Goal: Find specific page/section: Find specific page/section

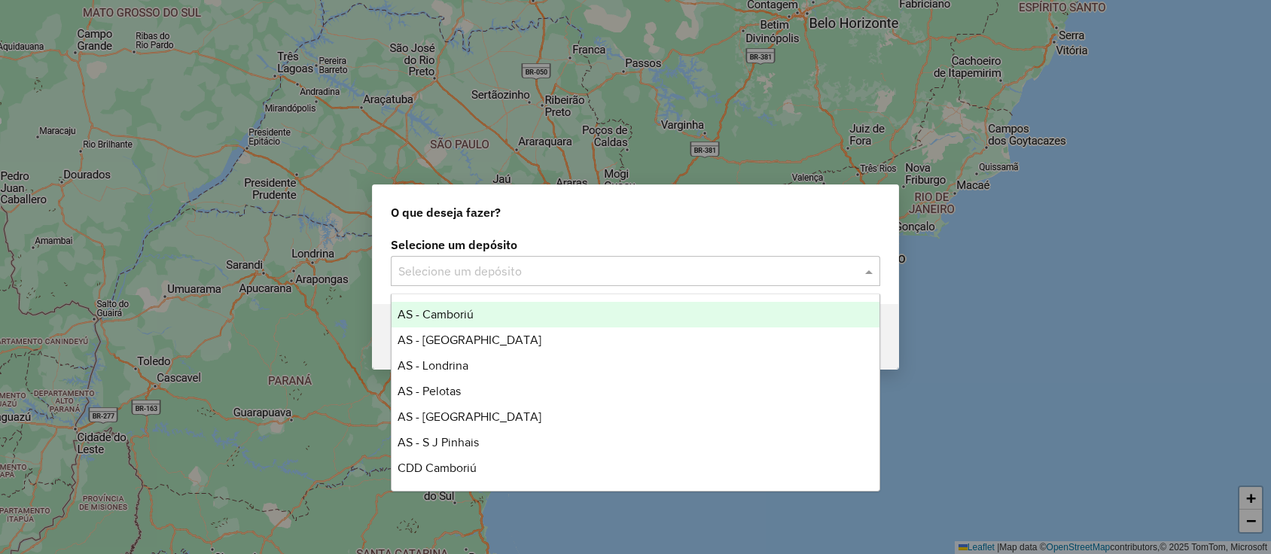
click at [870, 267] on span at bounding box center [870, 271] width 19 height 18
click at [578, 45] on div "O que deseja fazer? Selecione um depósito Selecione um depósito Voltar" at bounding box center [635, 277] width 1271 height 554
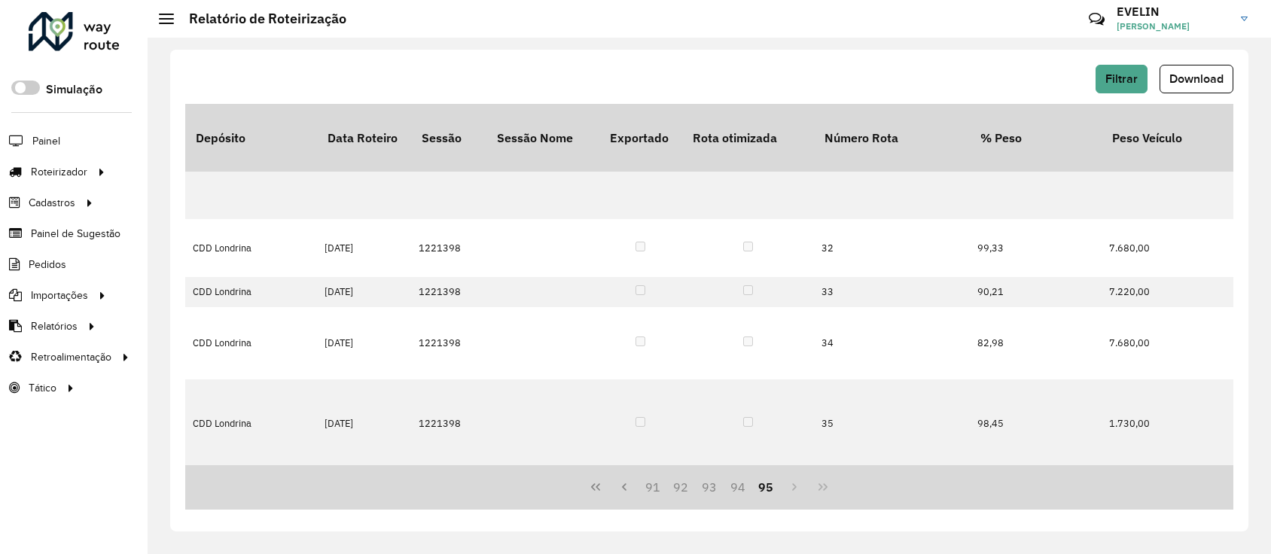
scroll to position [335, 2404]
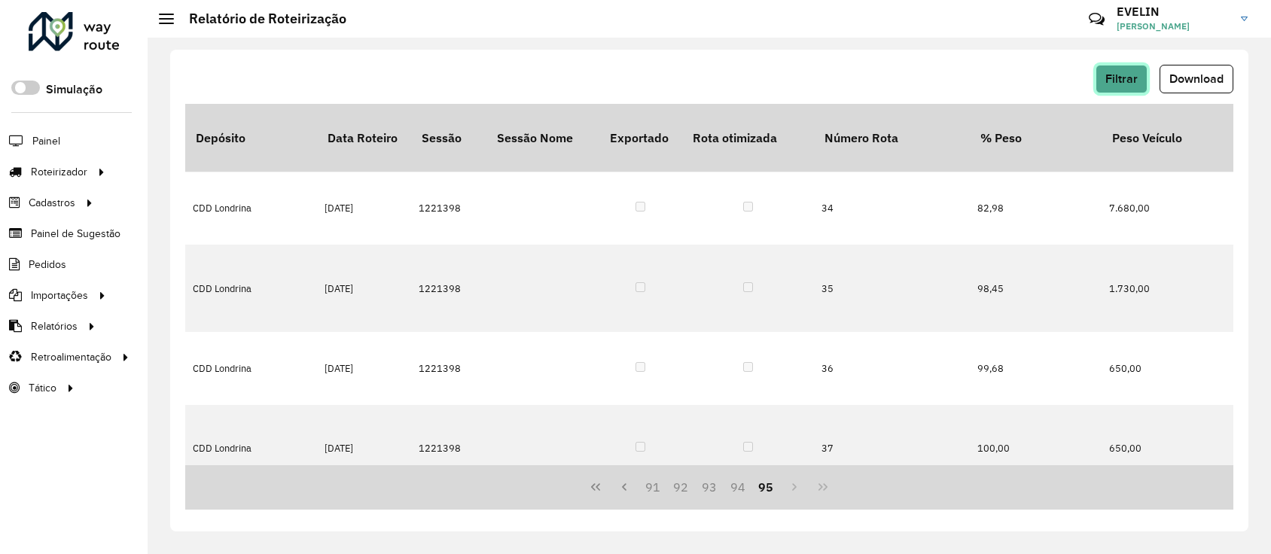
click at [1126, 73] on span "Filtrar" at bounding box center [1121, 78] width 32 height 13
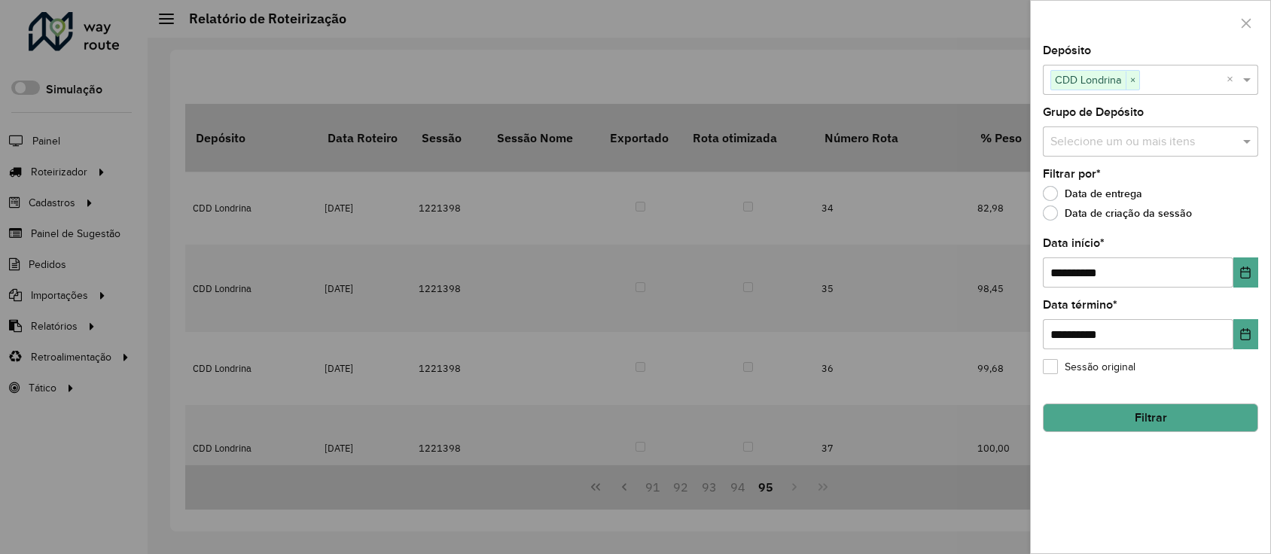
click at [1114, 408] on button "Filtrar" at bounding box center [1150, 418] width 215 height 29
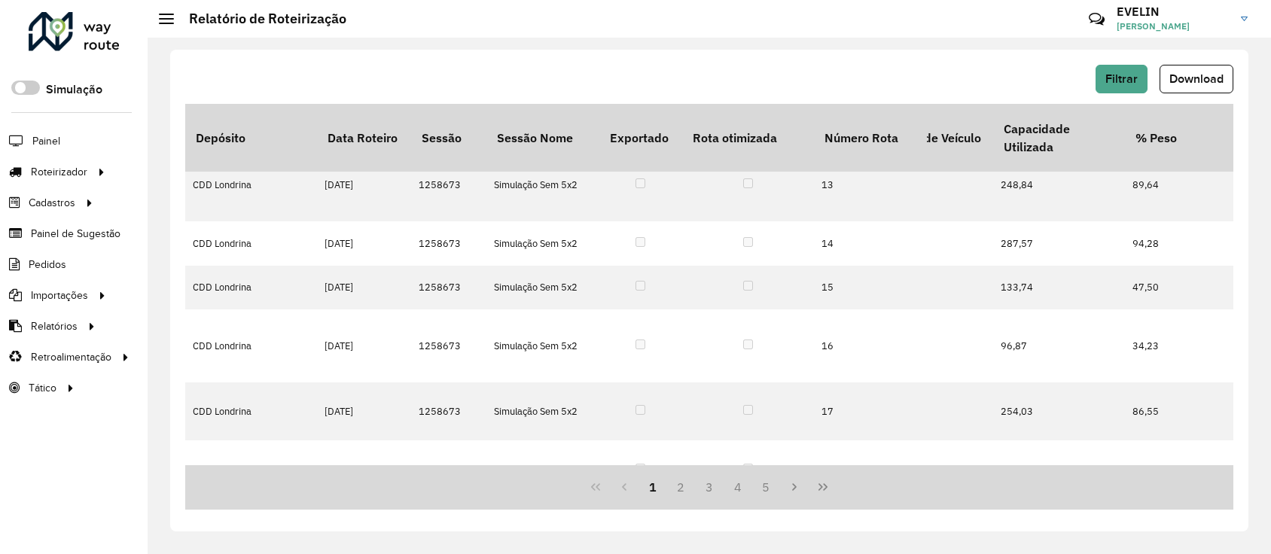
scroll to position [536, 2404]
